Goal: Transaction & Acquisition: Subscribe to service/newsletter

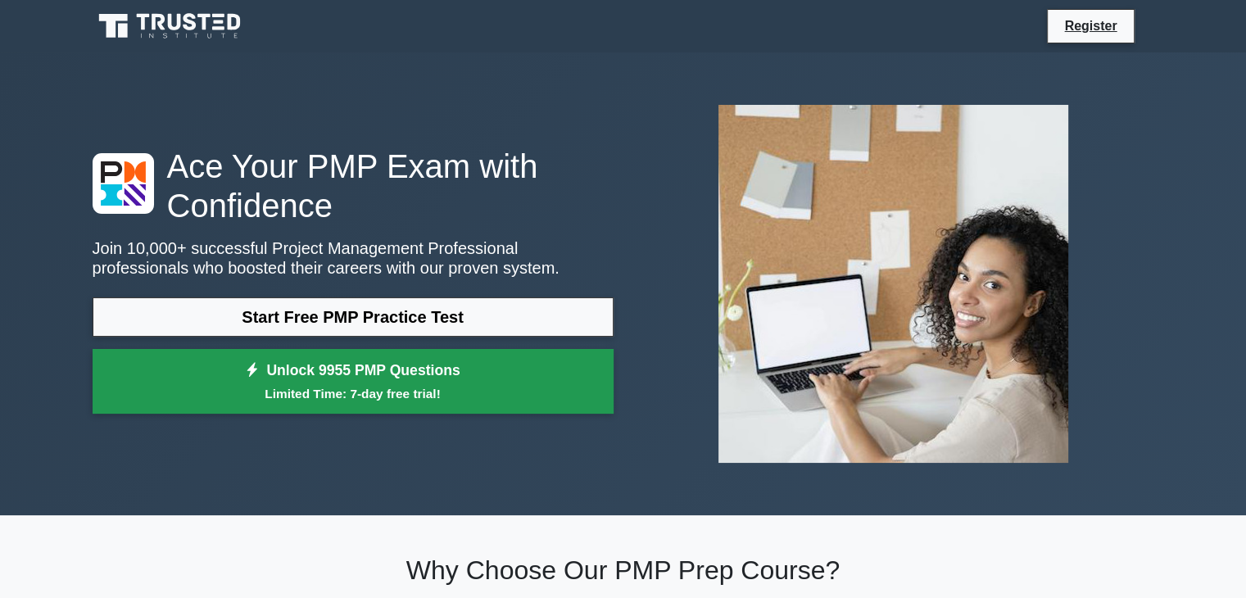
click at [371, 396] on small "Limited Time: 7-day free trial!" at bounding box center [353, 393] width 480 height 19
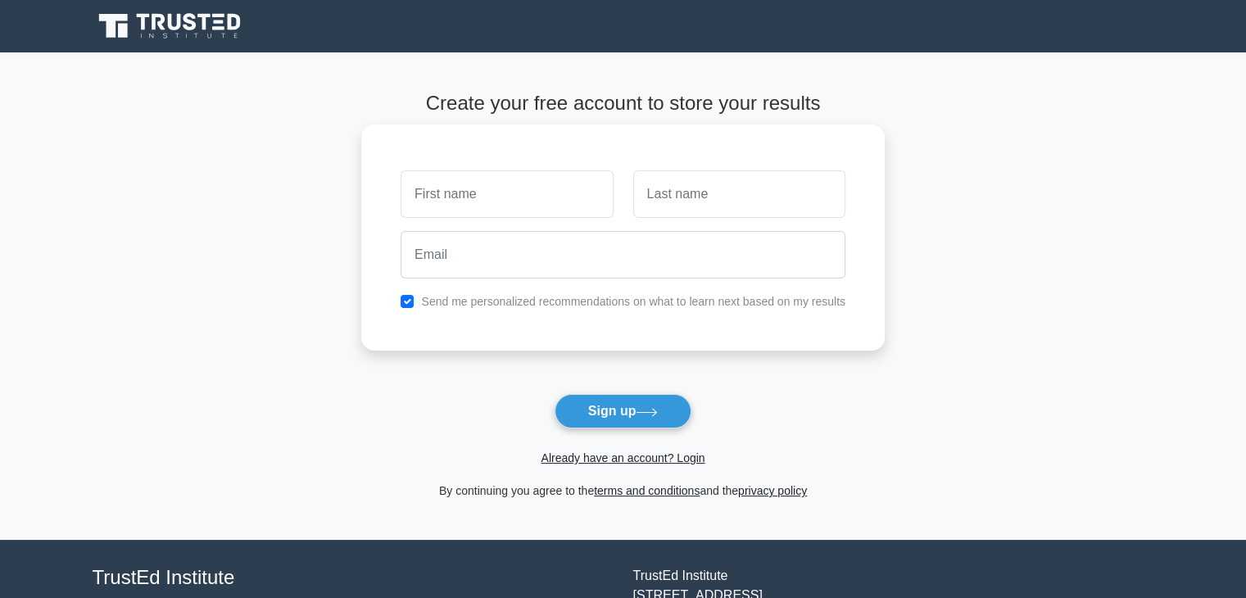
click at [515, 197] on input "text" at bounding box center [507, 194] width 212 height 48
type input "Mamta"
type input "Rani"
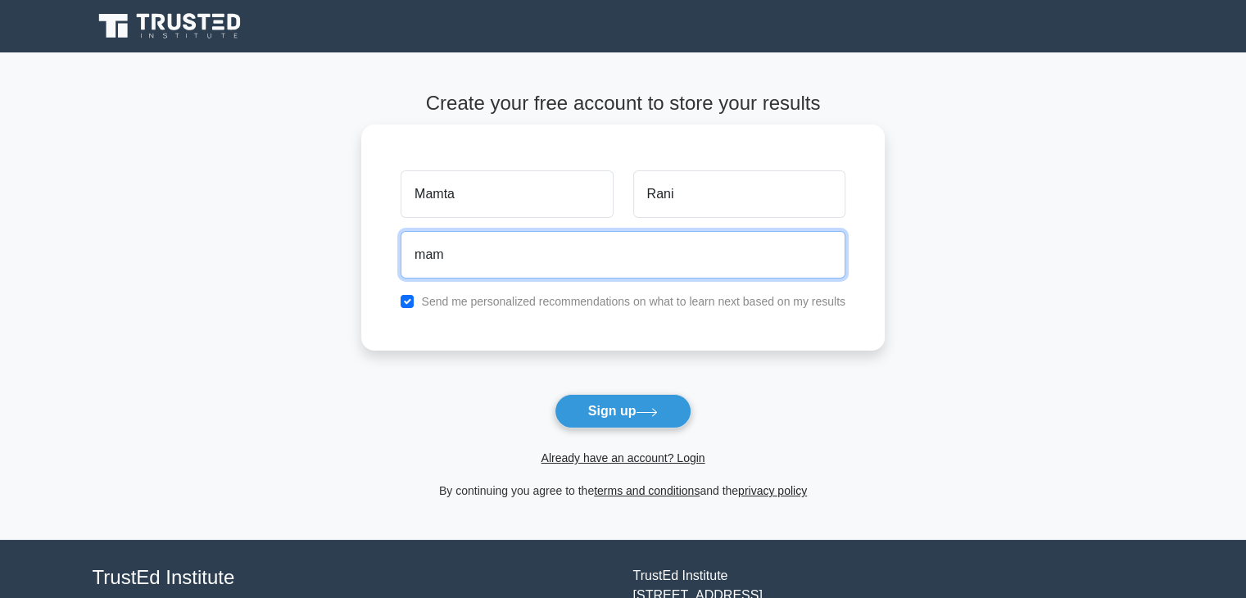
type input "[EMAIL_ADDRESS][DOMAIN_NAME]"
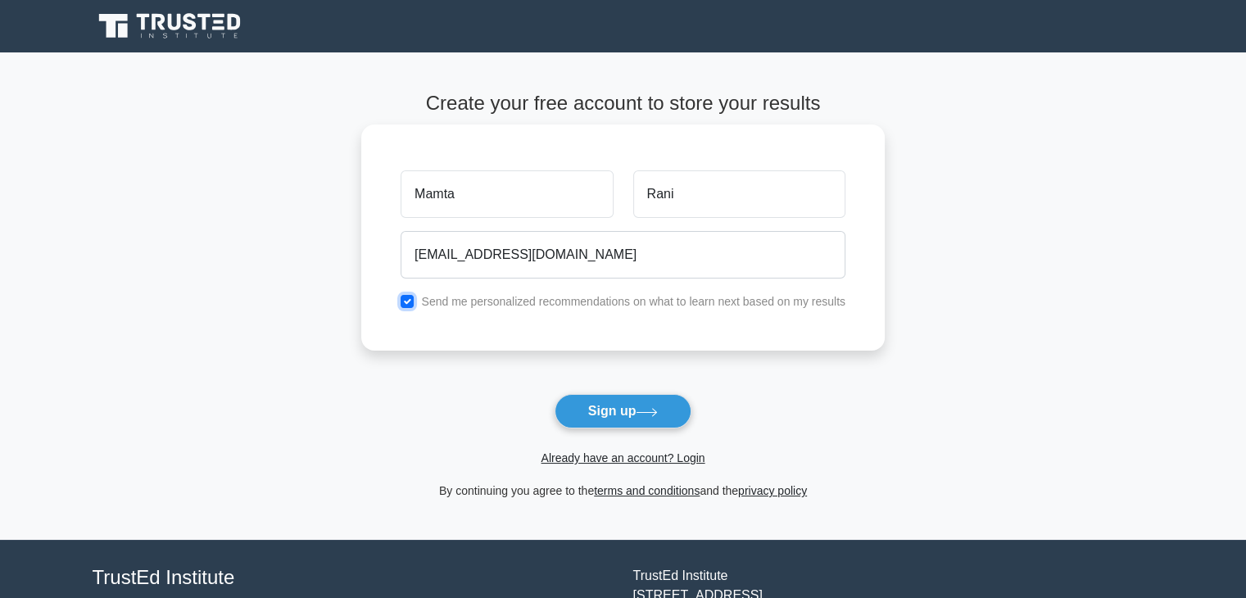
click at [411, 302] on input "checkbox" at bounding box center [407, 301] width 13 height 13
checkbox input "false"
click at [589, 418] on button "Sign up" at bounding box center [624, 411] width 138 height 34
